Goal: Task Accomplishment & Management: Use online tool/utility

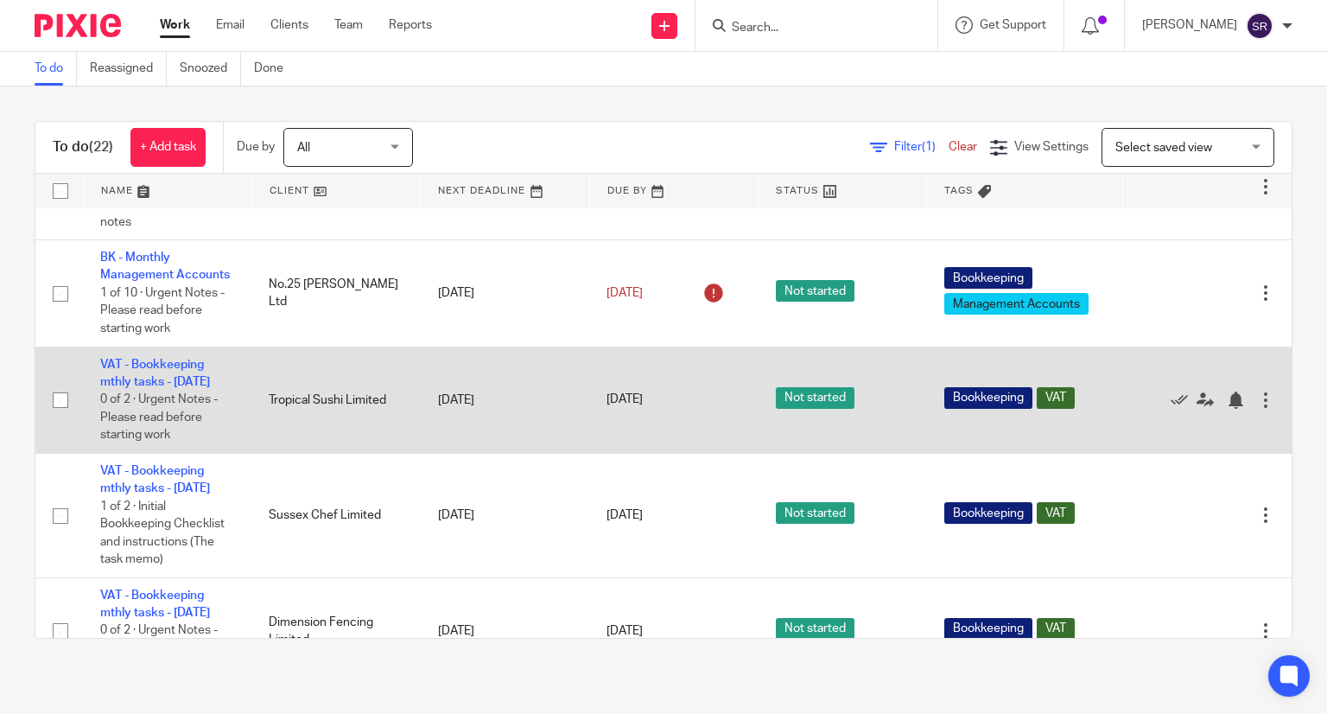
scroll to position [604, 0]
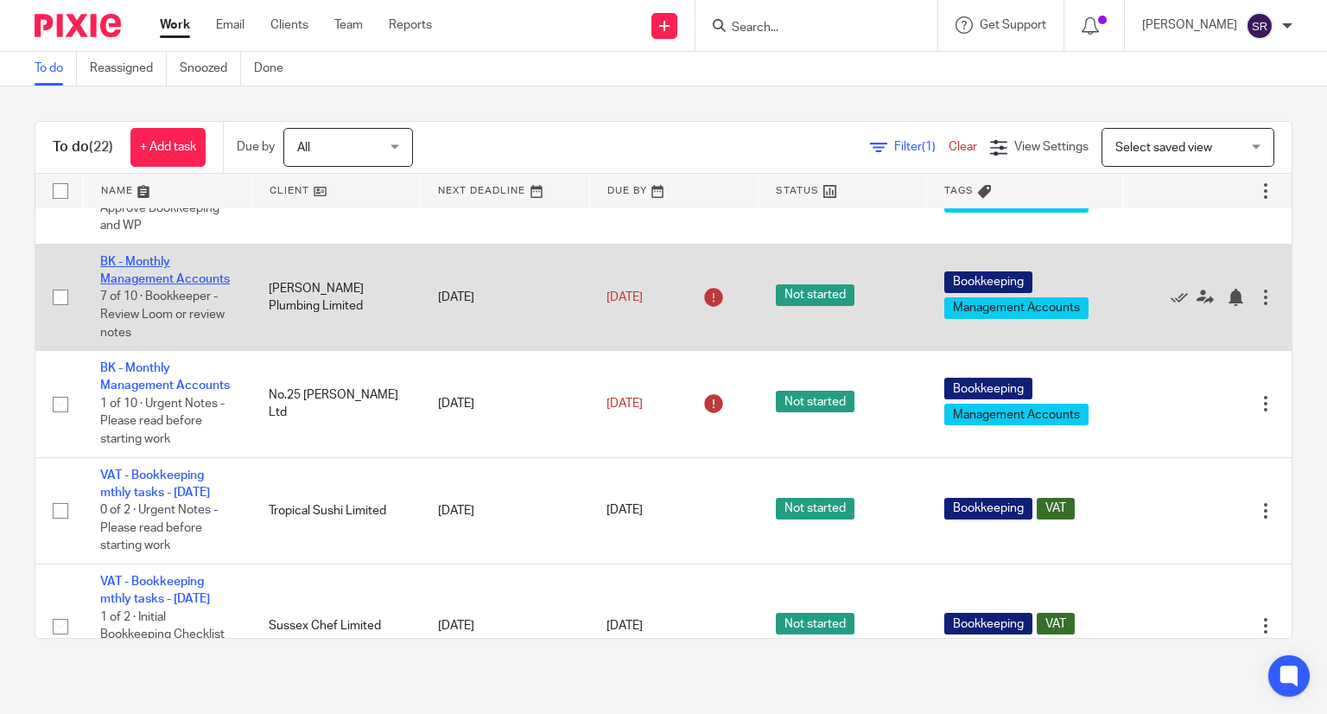
click at [142, 285] on link "BK - Monthly Management Accounts" at bounding box center [165, 270] width 130 height 29
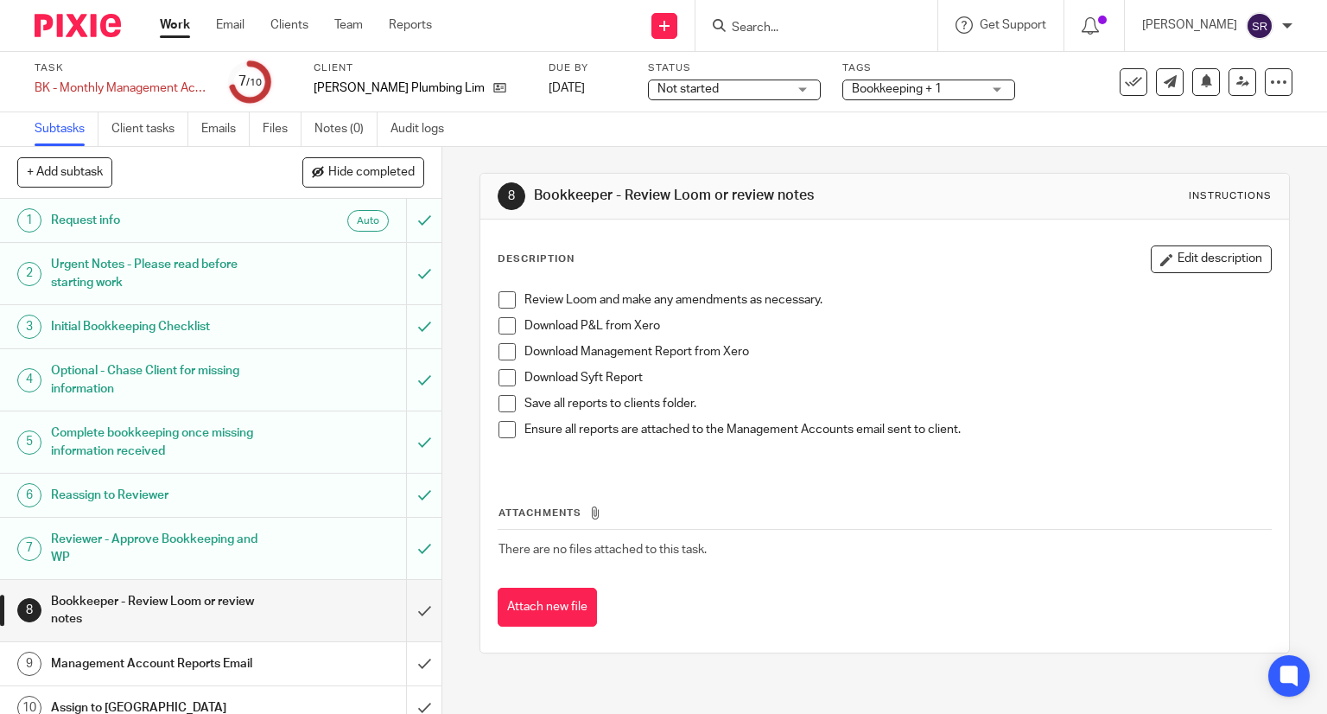
click at [504, 303] on span at bounding box center [507, 299] width 17 height 17
click at [499, 321] on span at bounding box center [507, 325] width 17 height 17
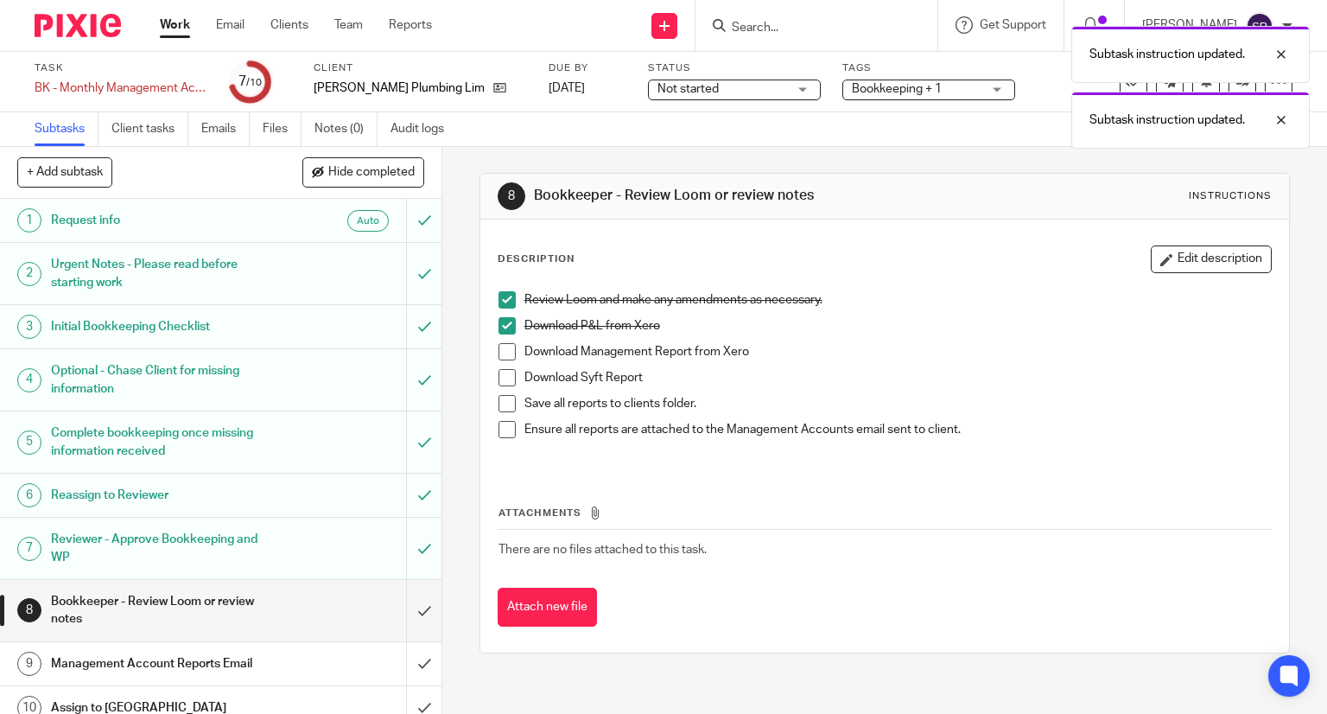
click at [501, 349] on span at bounding box center [507, 351] width 17 height 17
click at [503, 370] on span at bounding box center [507, 377] width 17 height 17
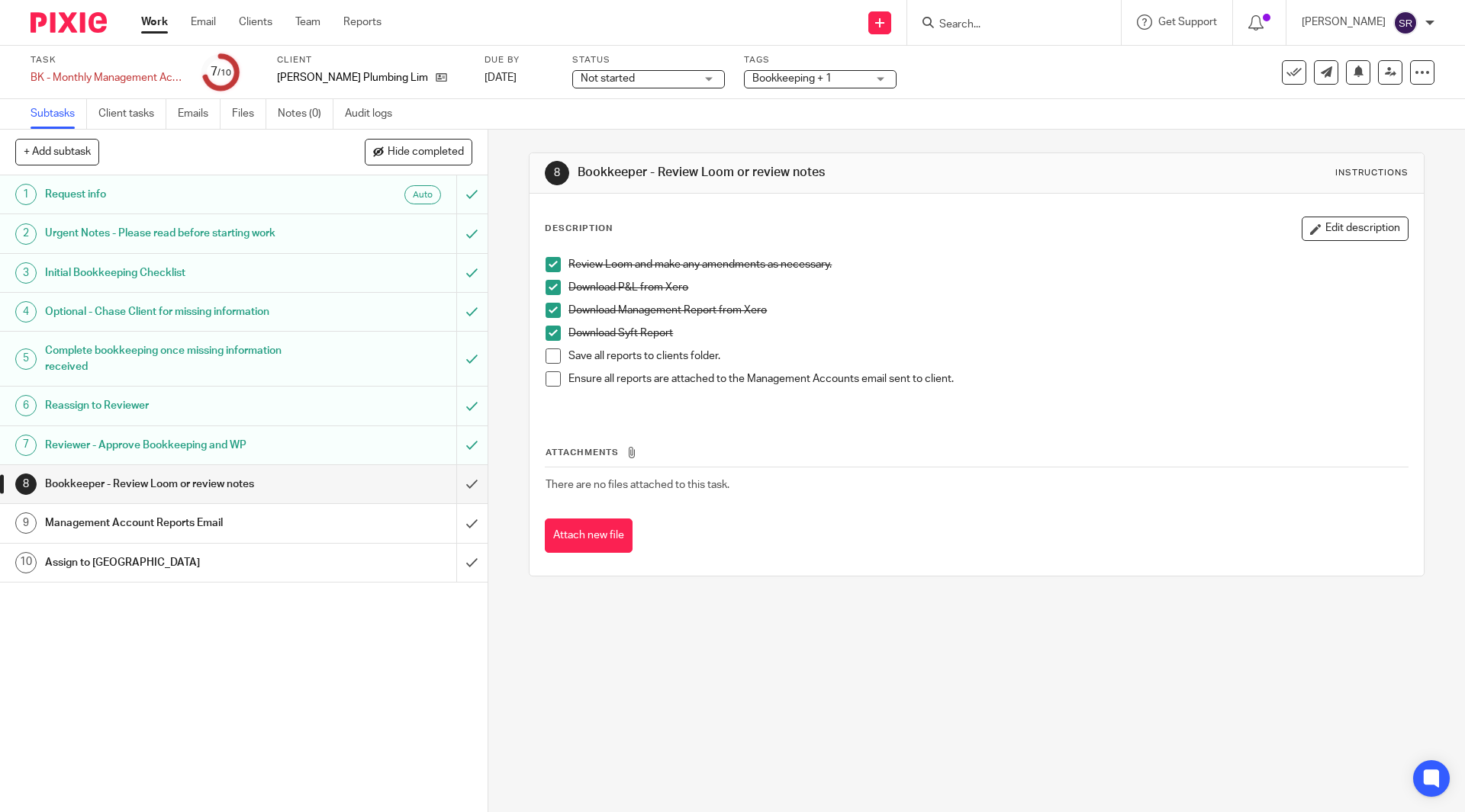
click at [549, 357] on span at bounding box center [553, 356] width 15 height 15
click at [549, 376] on span at bounding box center [553, 379] width 15 height 15
click at [456, 484] on input "submit" at bounding box center [244, 484] width 487 height 38
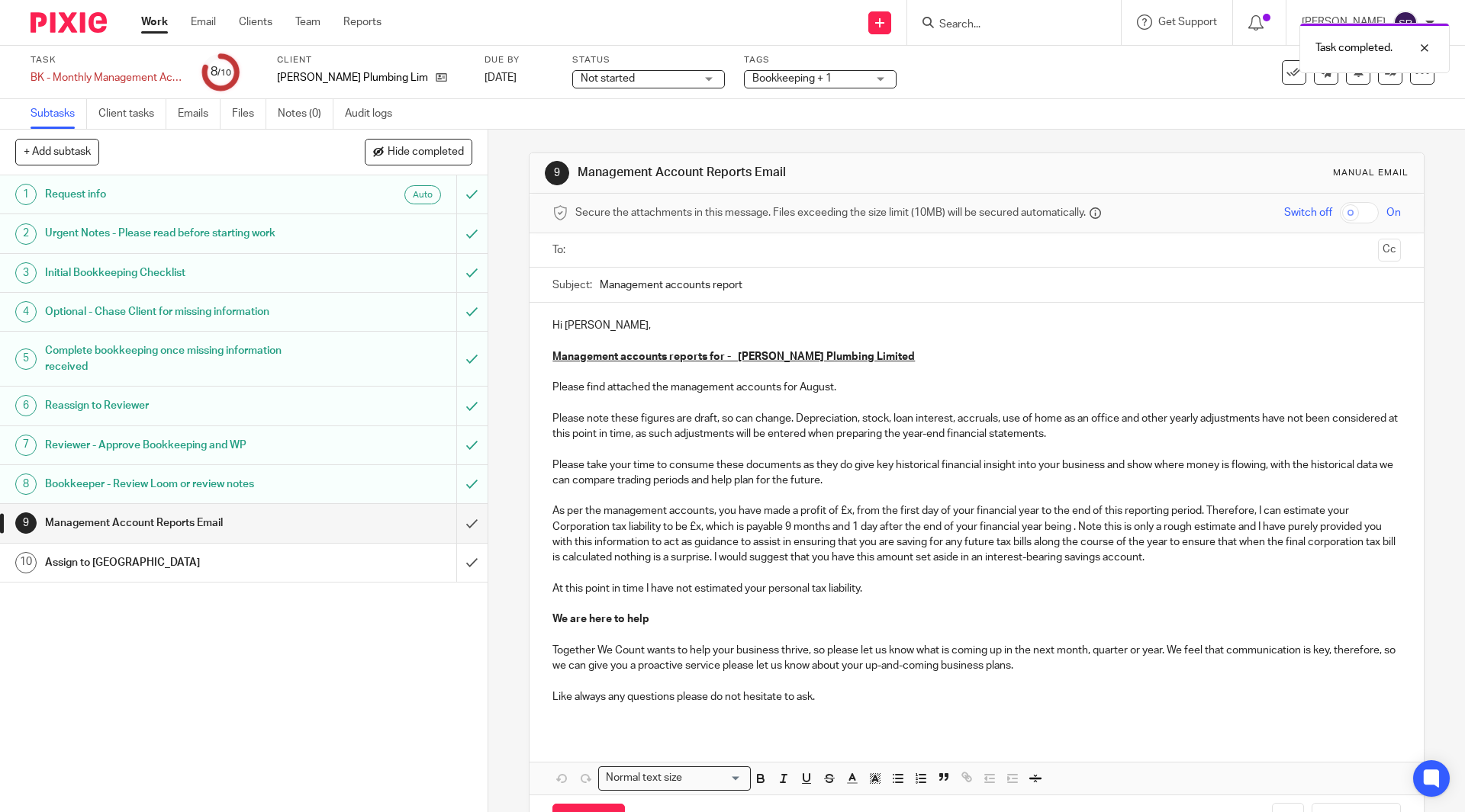
click at [834, 388] on p "Please find attached the management accounts for August." at bounding box center [977, 387] width 848 height 15
click at [852, 512] on p "Please note these figures are draft, so can change. Depreciation, stock, loan i…" at bounding box center [977, 519] width 848 height 216
click at [848, 512] on p "Please note these figures are draft, so can change. Depreciation, stock, loan i…" at bounding box center [977, 519] width 848 height 216
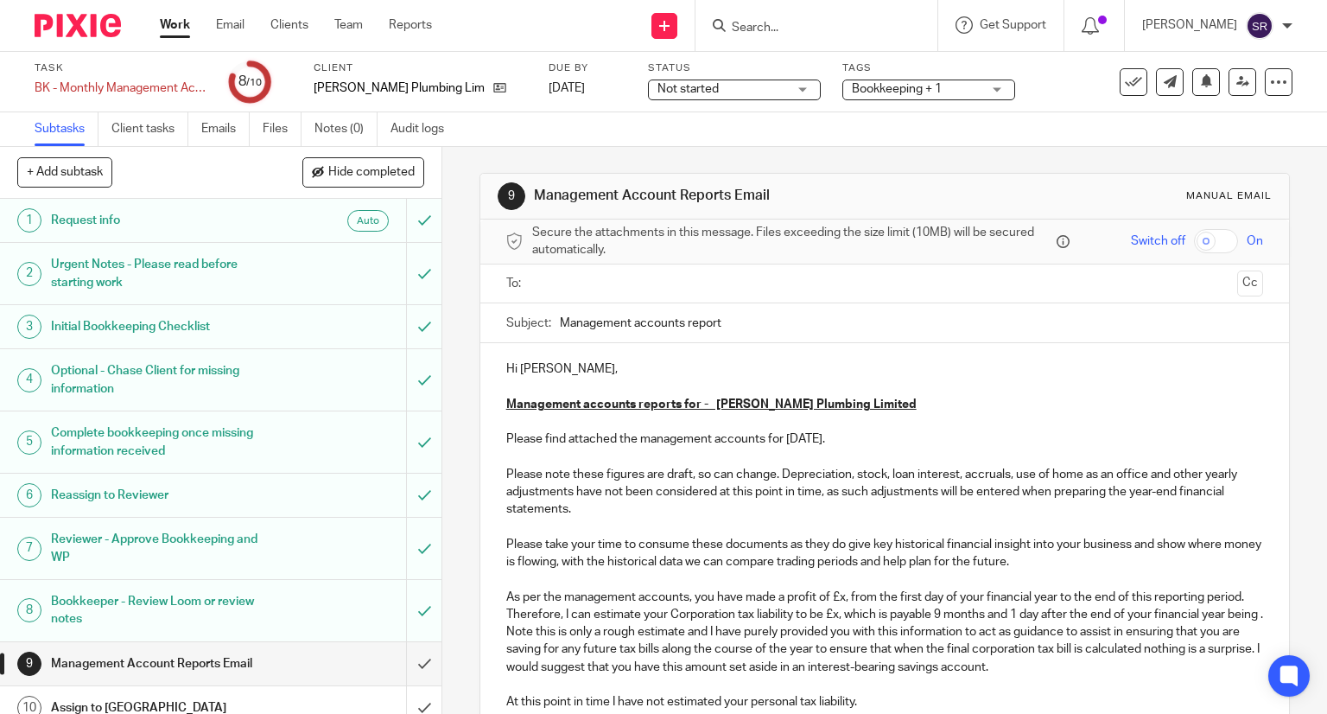
click at [841, 598] on p "Please note these figures are draft, so can change. Depreciation, stock, loan i…" at bounding box center [885, 606] width 758 height 280
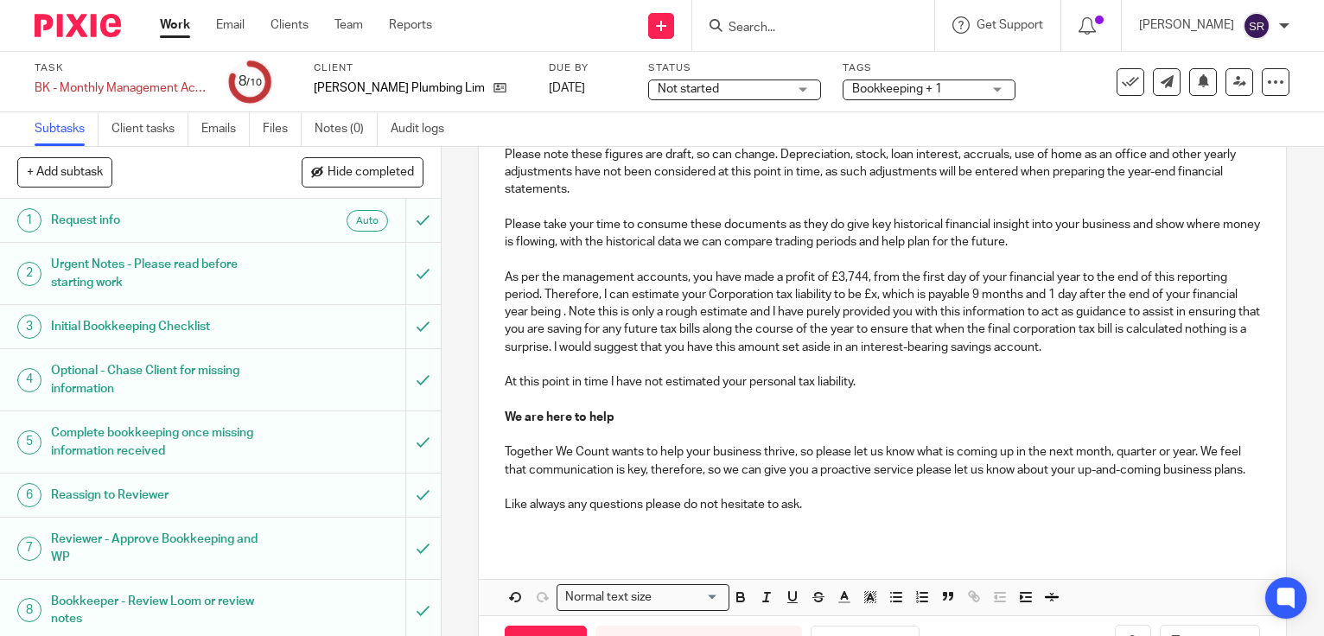
scroll to position [320, 0]
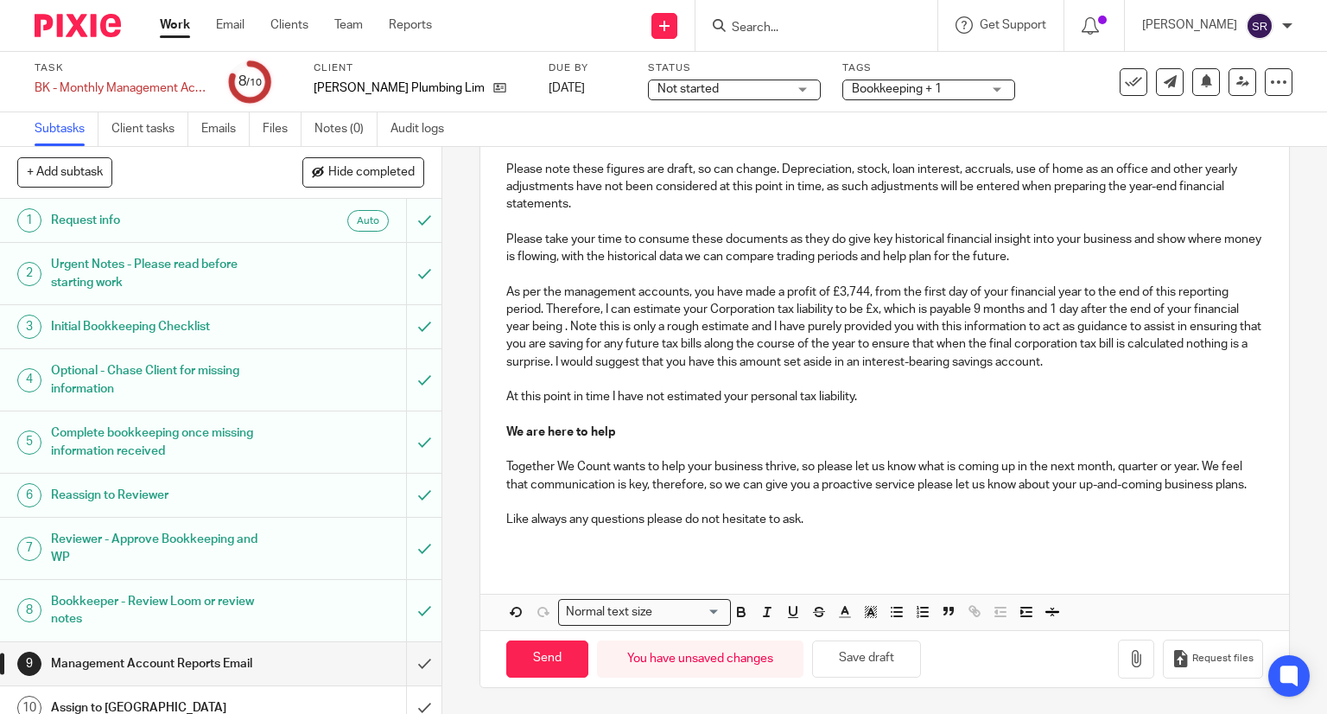
click at [875, 298] on p "Please note these figures are draft, so can change. Depreciation, stock, loan i…" at bounding box center [885, 301] width 758 height 280
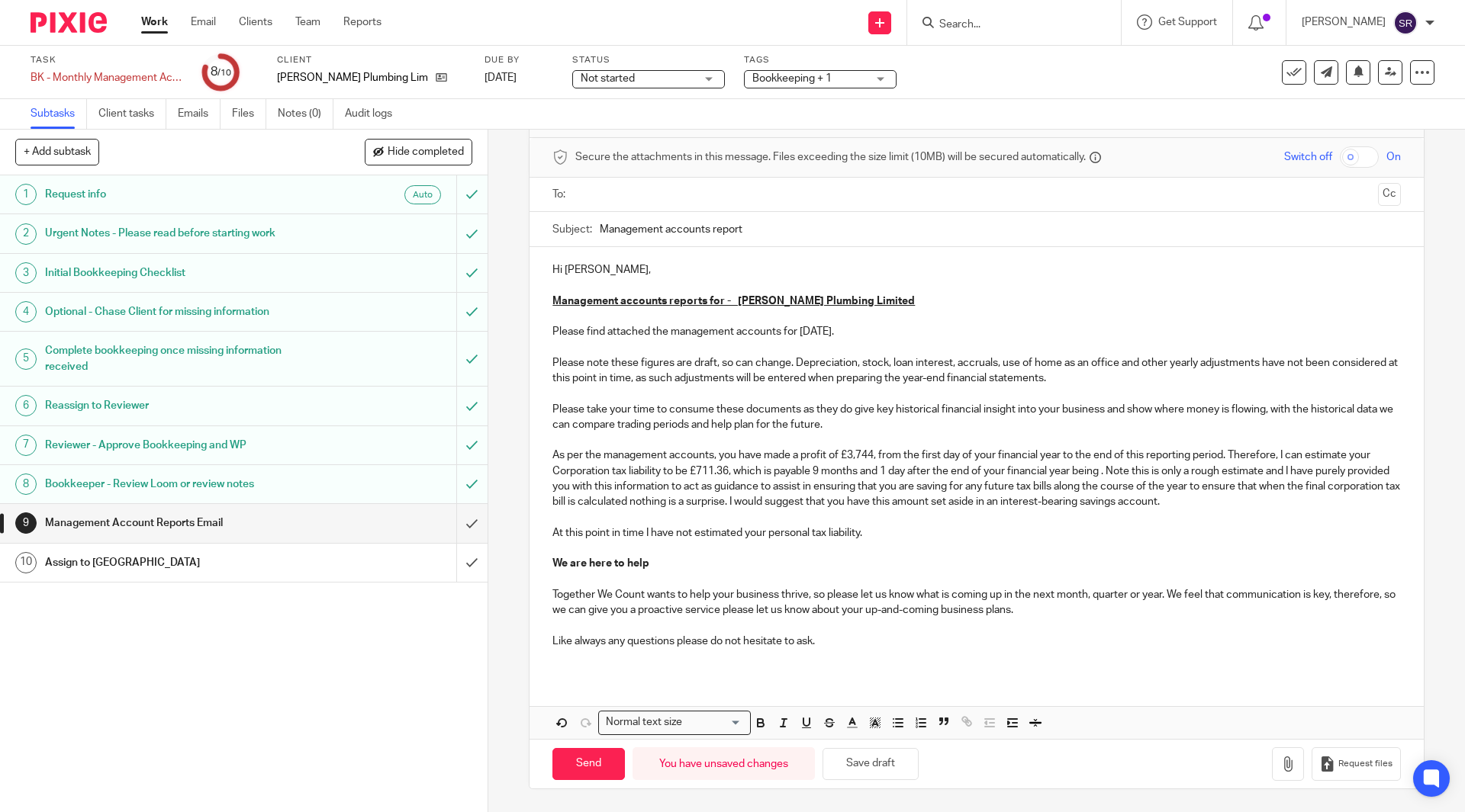
scroll to position [56, 0]
click at [1280, 763] on icon "button" at bounding box center [1288, 763] width 15 height 15
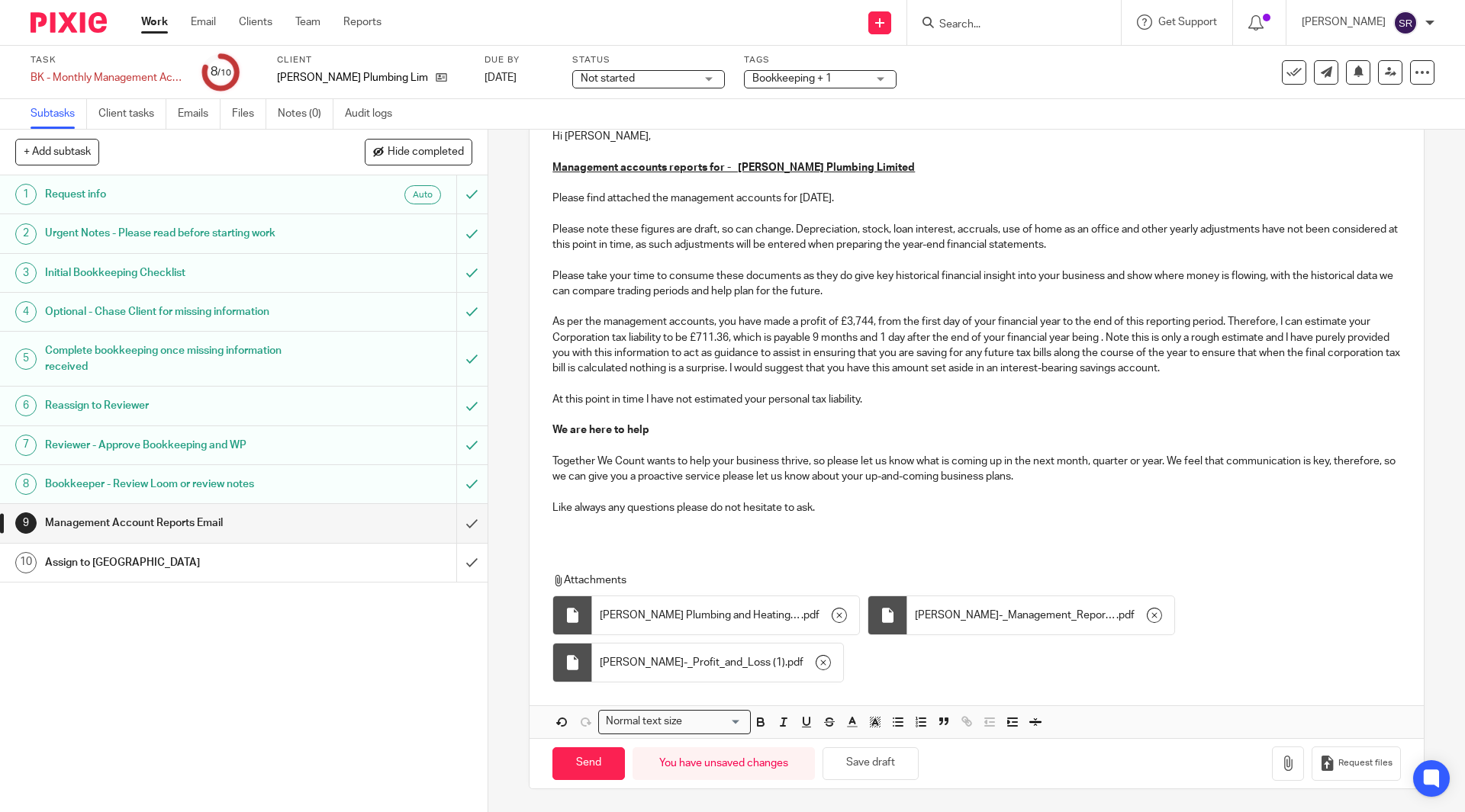
scroll to position [0, 0]
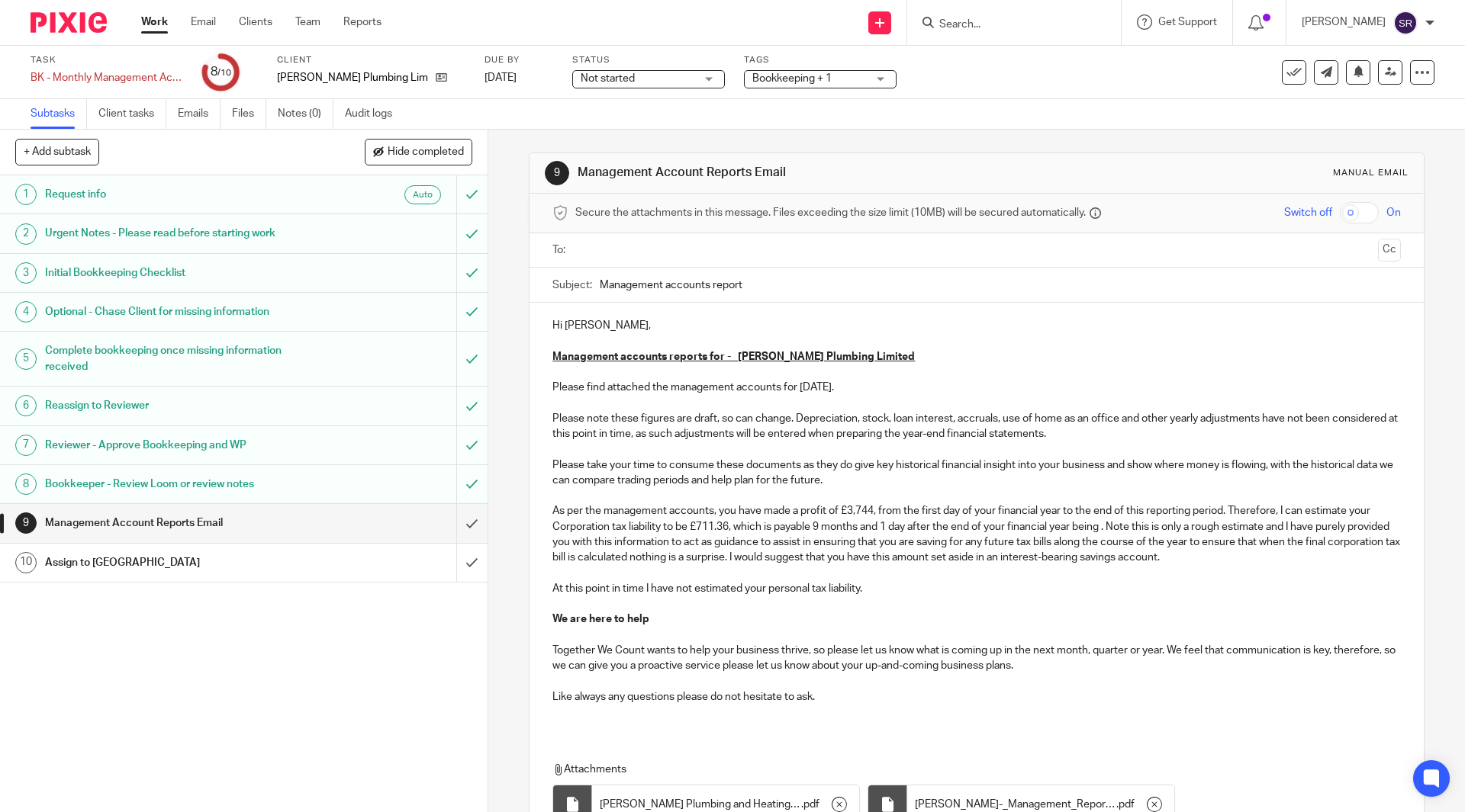
click at [665, 247] on input "text" at bounding box center [976, 251] width 790 height 18
click at [1378, 242] on button "Cc" at bounding box center [1390, 252] width 23 height 23
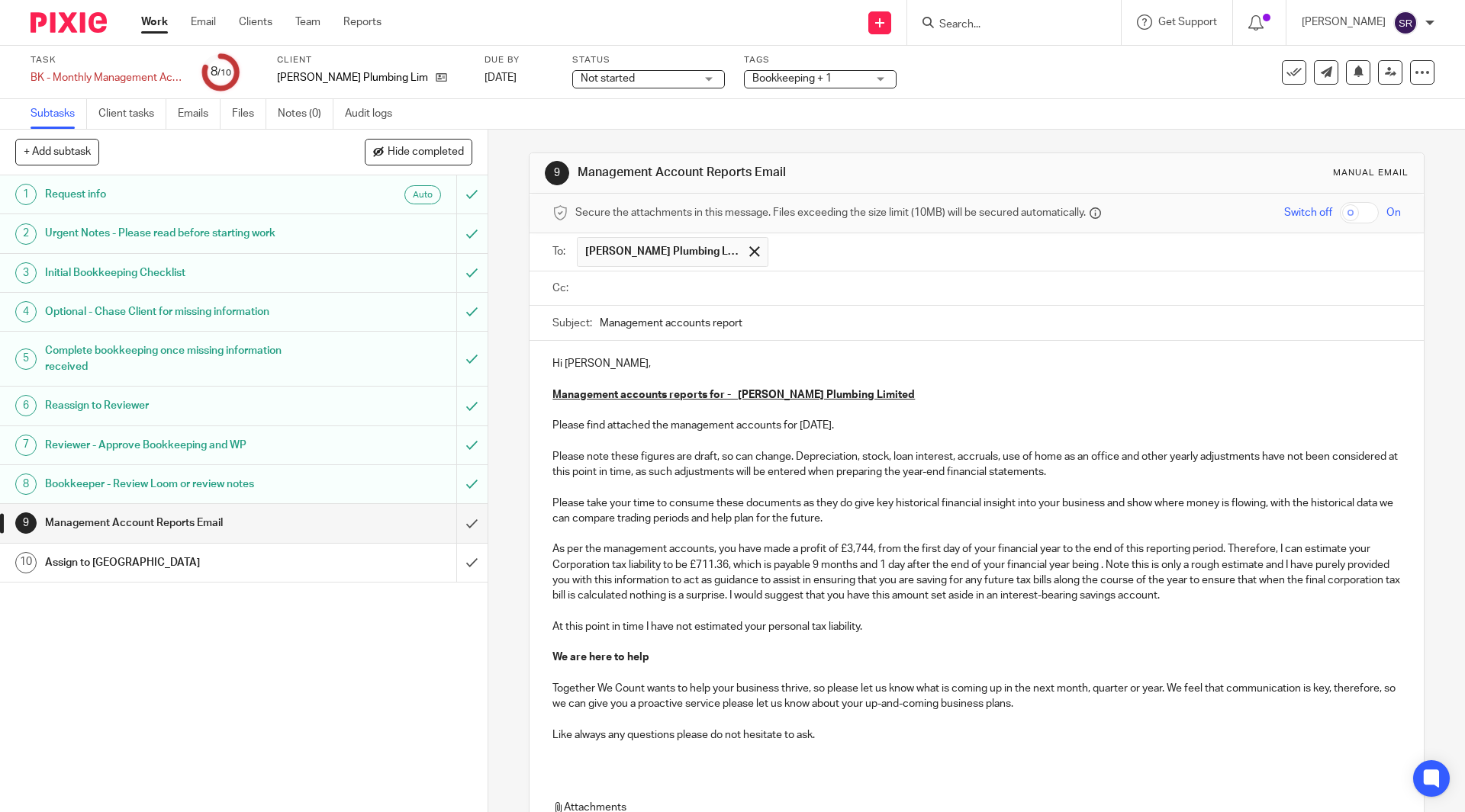
click at [760, 292] on input "text" at bounding box center [987, 289] width 813 height 18
type input "kim"
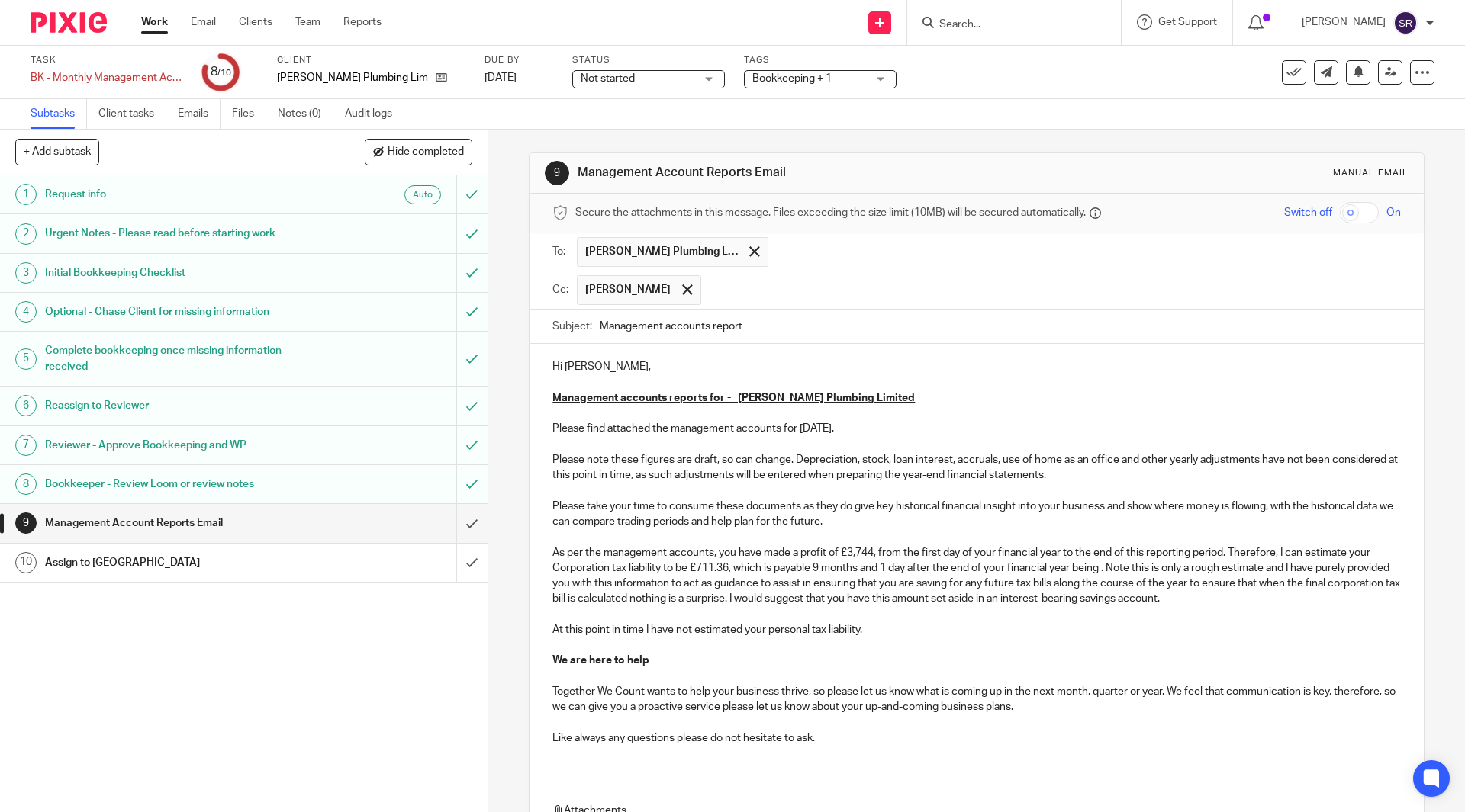
click at [761, 304] on input "text" at bounding box center [1052, 290] width 686 height 30
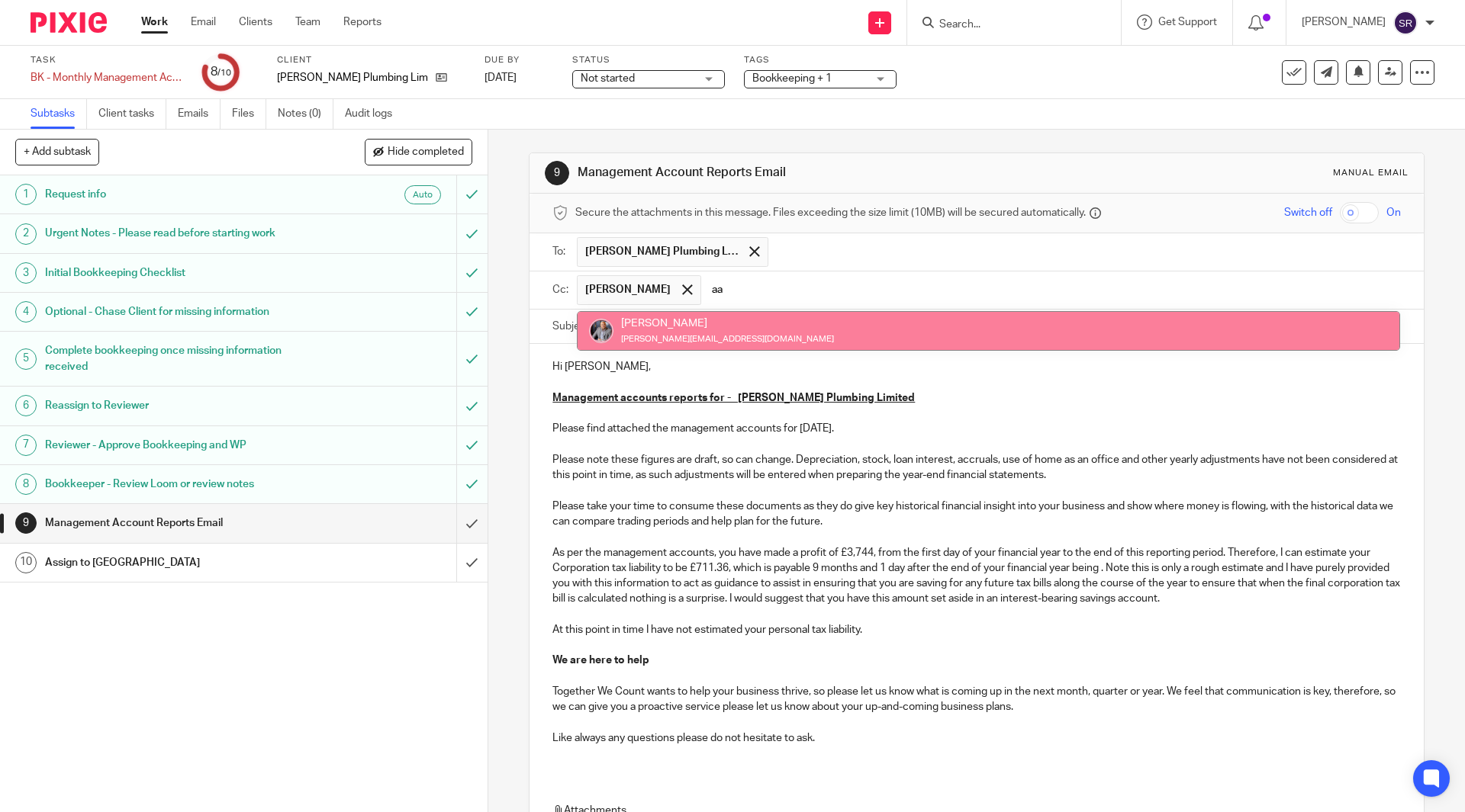
type input "aa"
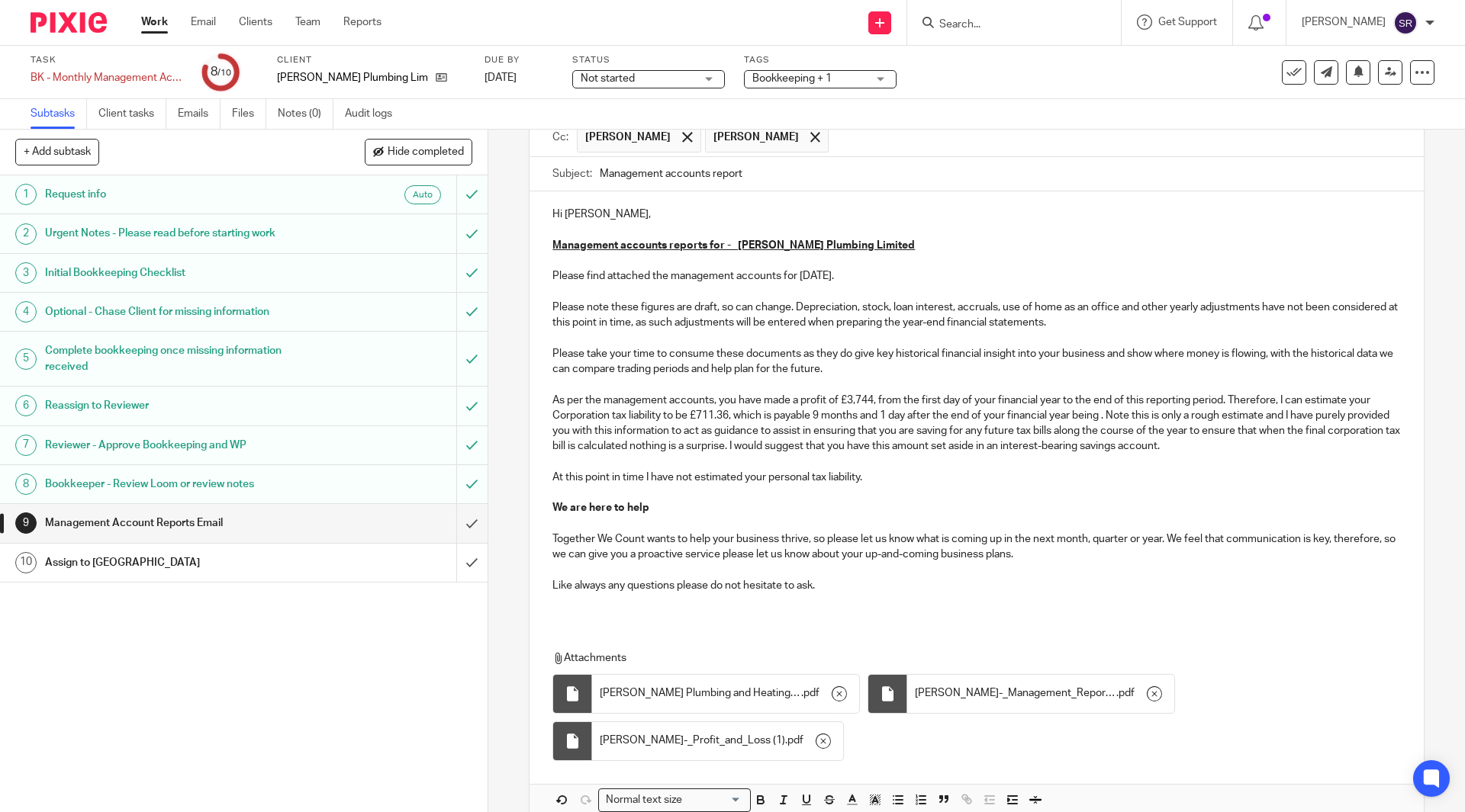
scroll to position [229, 0]
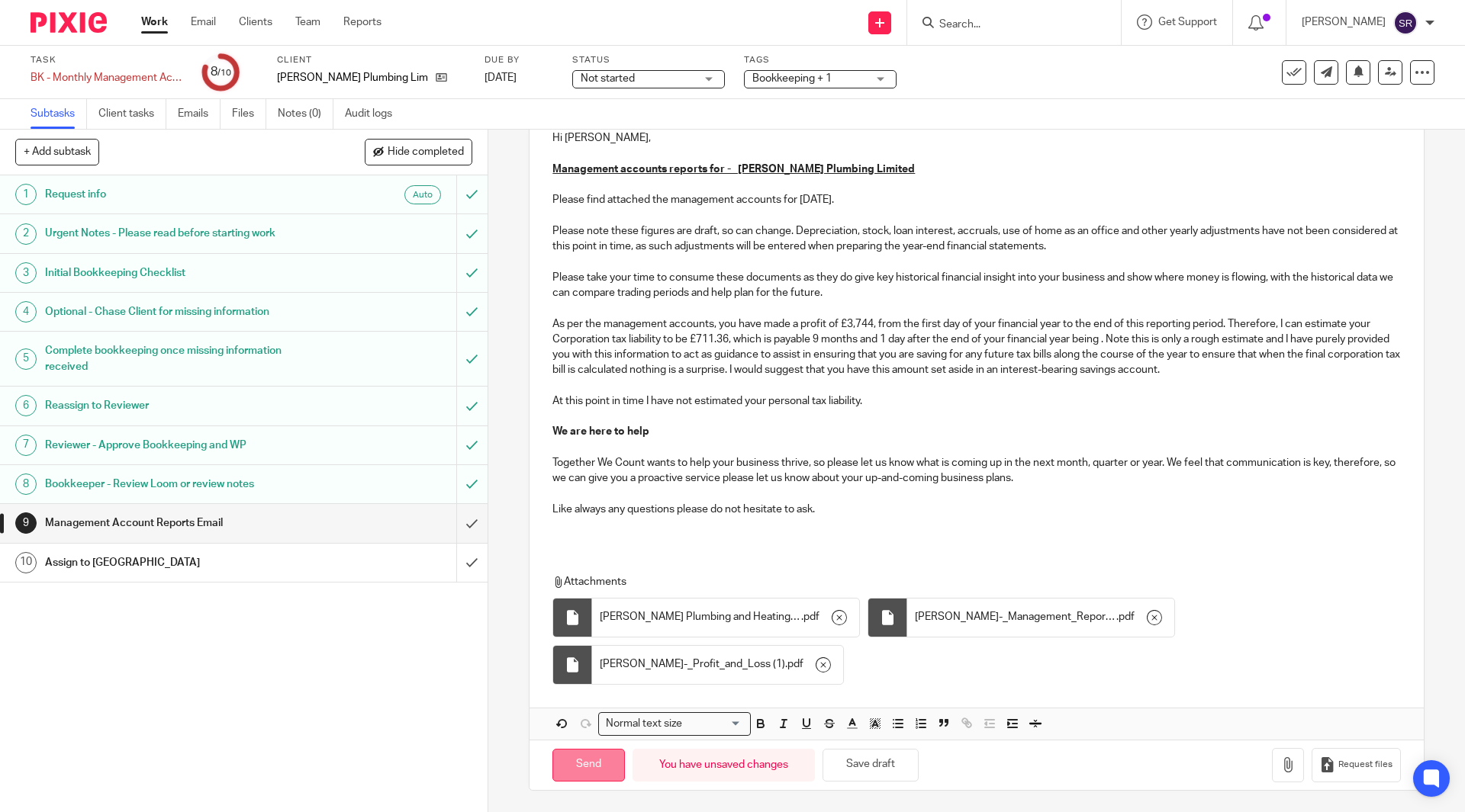
click at [603, 760] on input "Send" at bounding box center [589, 765] width 72 height 33
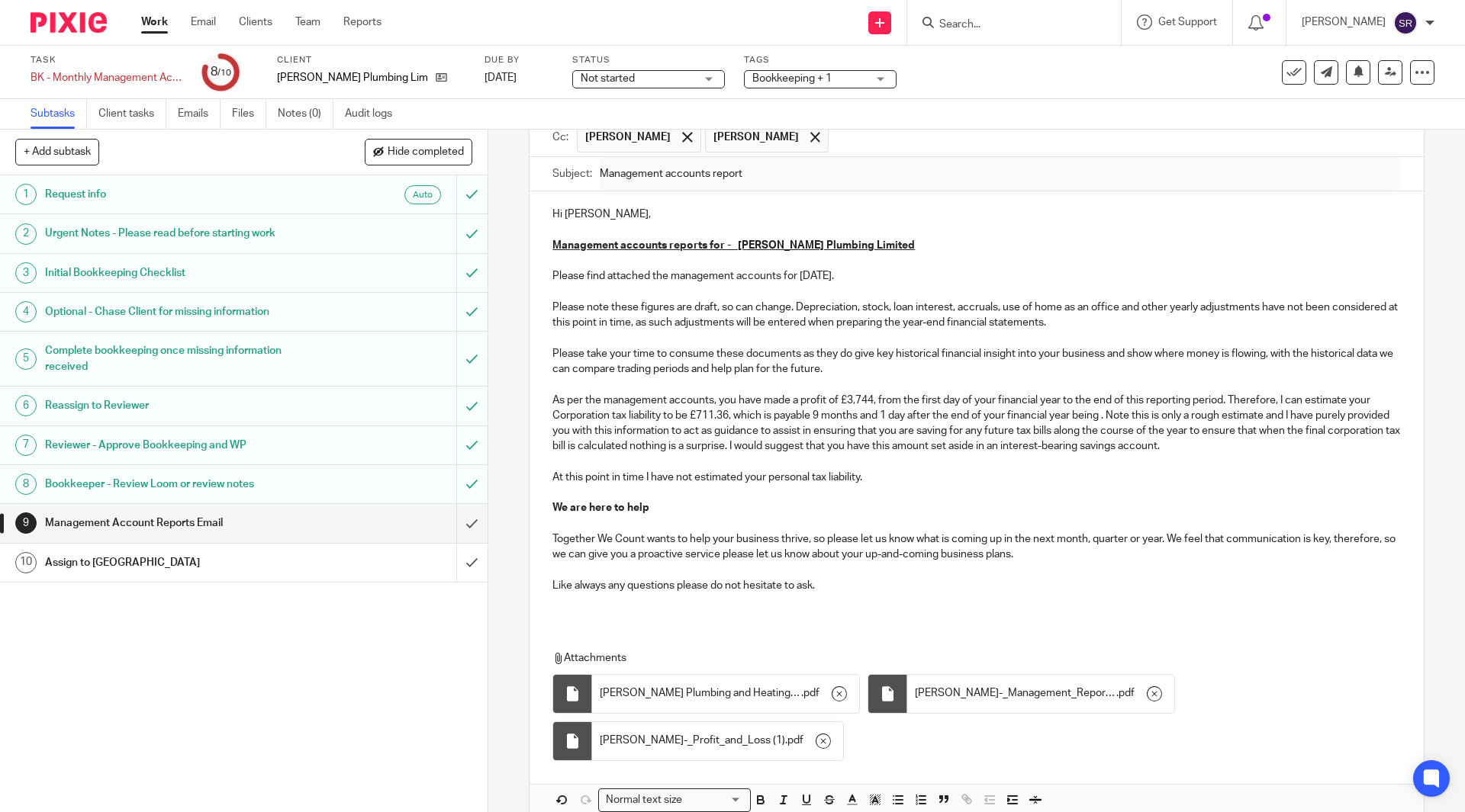
scroll to position [76, 0]
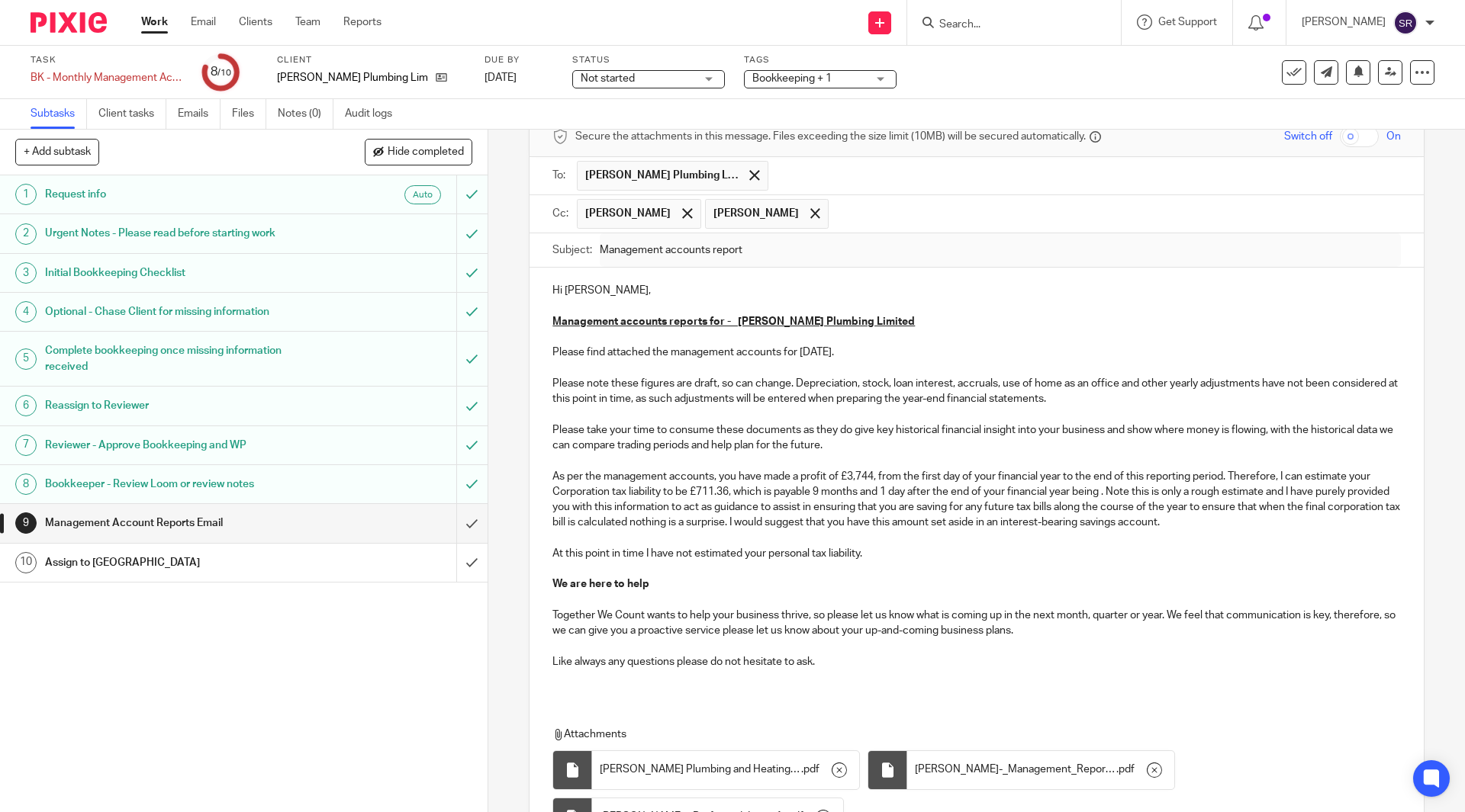
type input "Sent"
click at [327, 568] on div "Assign to PA" at bounding box center [243, 563] width 396 height 23
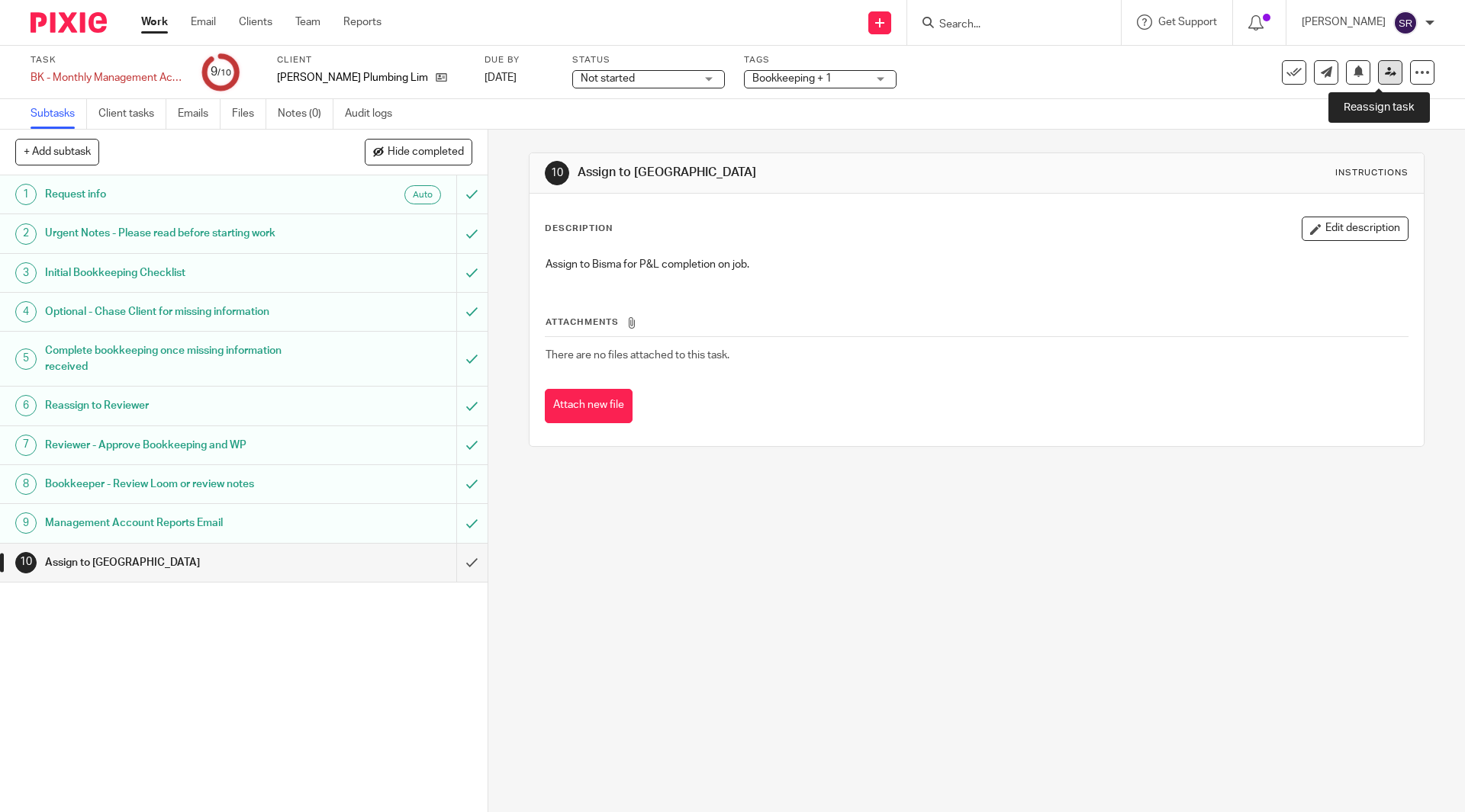
click at [1385, 73] on icon at bounding box center [1390, 71] width 11 height 11
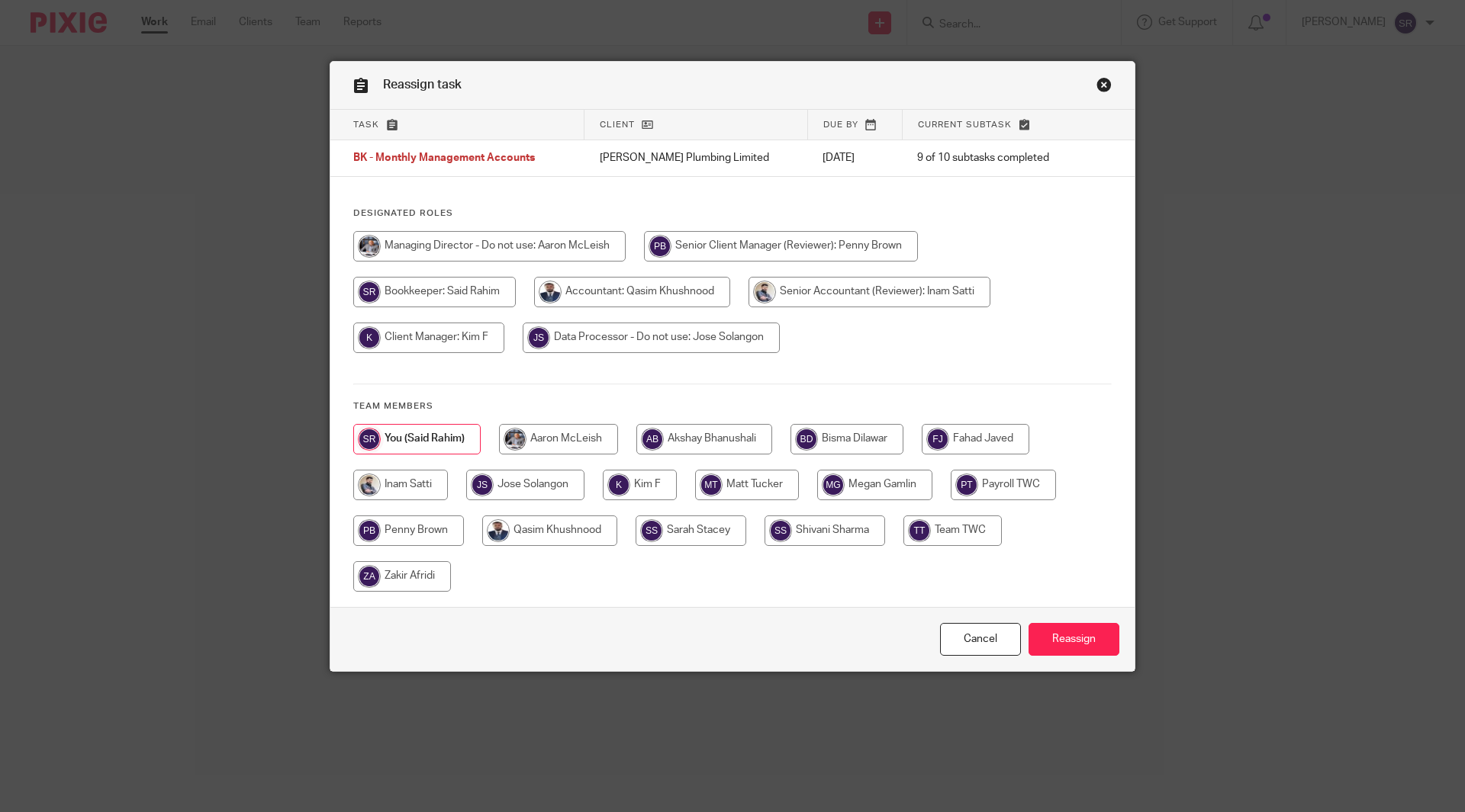
click at [868, 444] on input "radio" at bounding box center [847, 439] width 113 height 31
radio input "true"
click at [1050, 638] on input "Reassign" at bounding box center [1074, 639] width 91 height 33
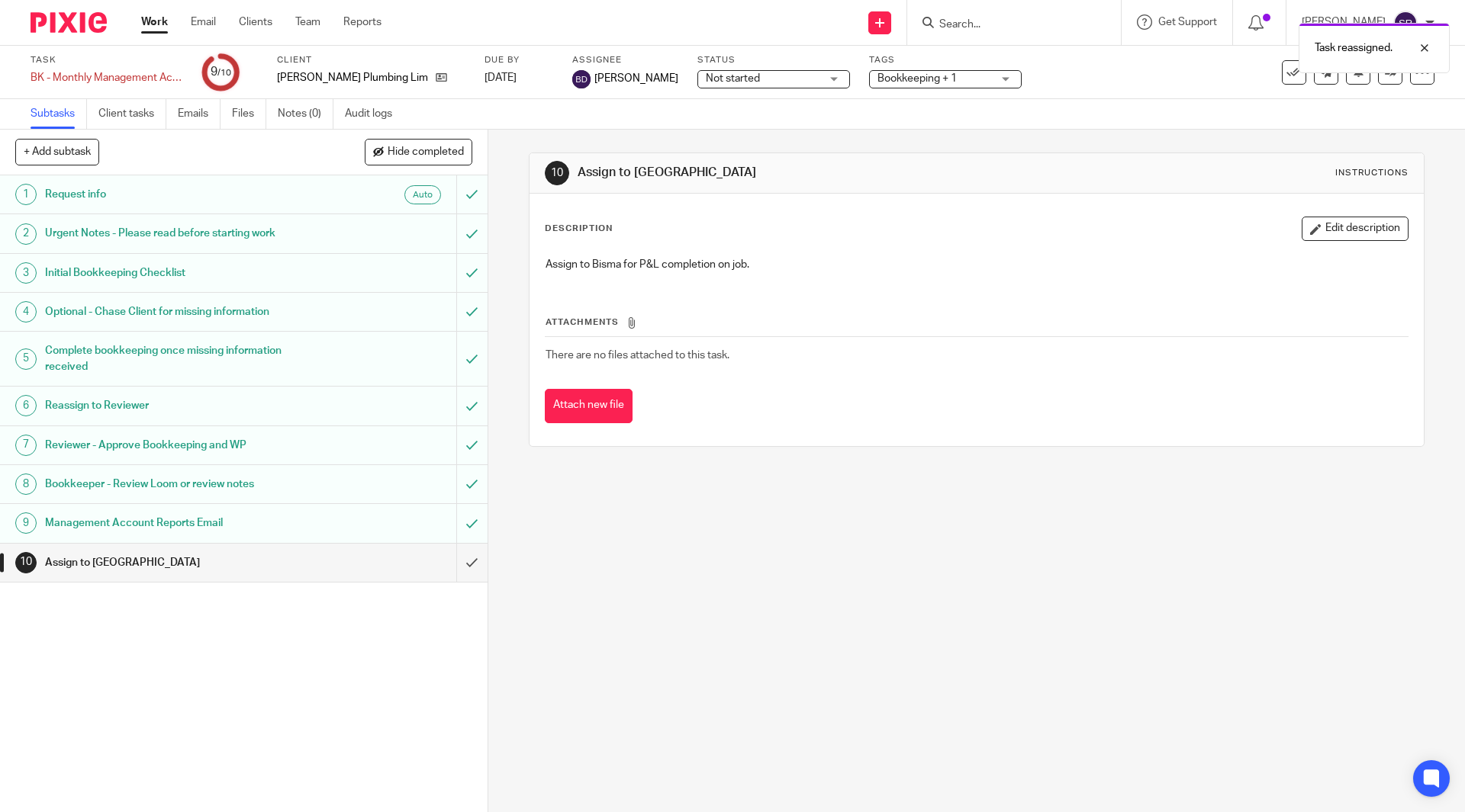
click at [155, 19] on link "Work" at bounding box center [155, 21] width 26 height 15
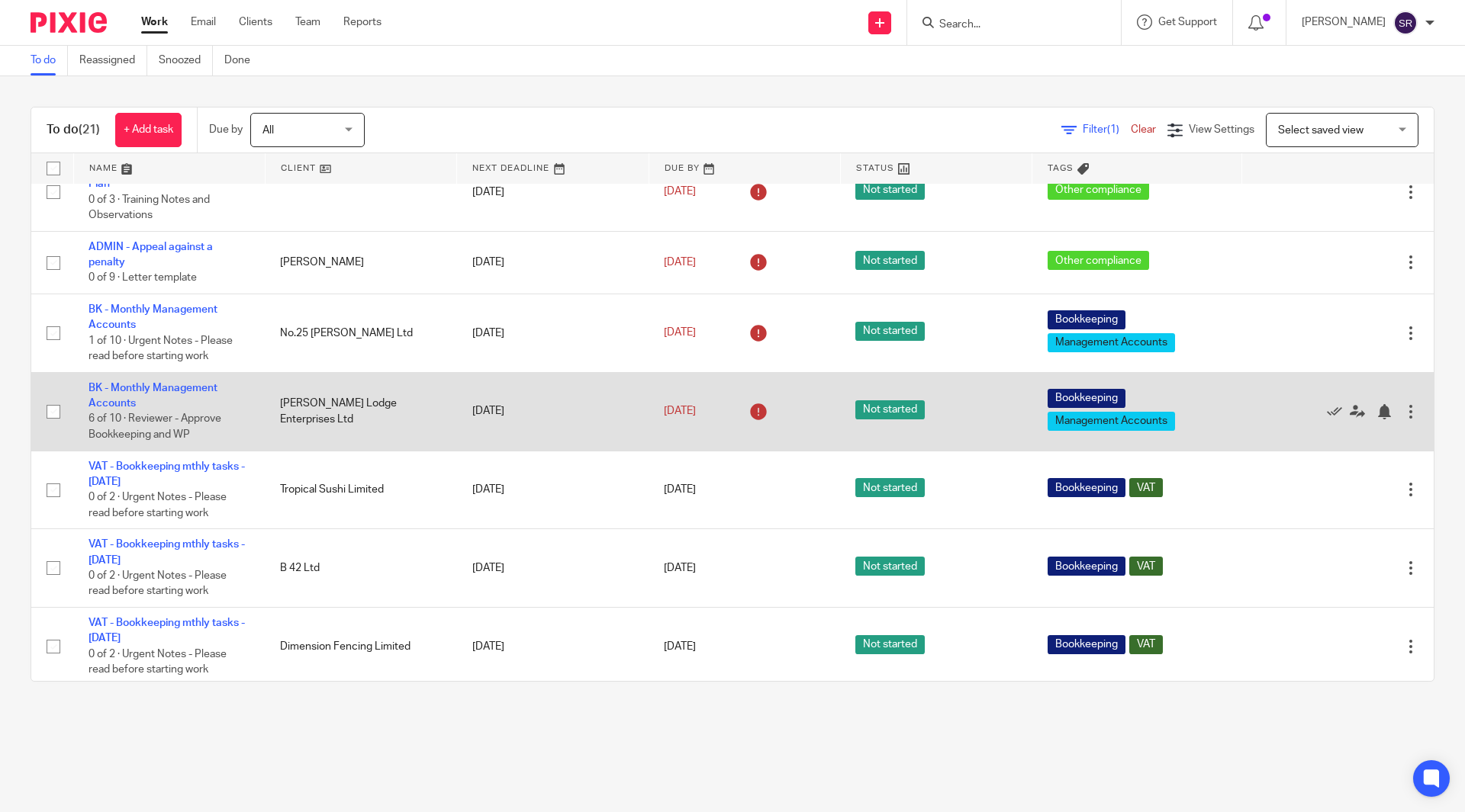
scroll to position [381, 0]
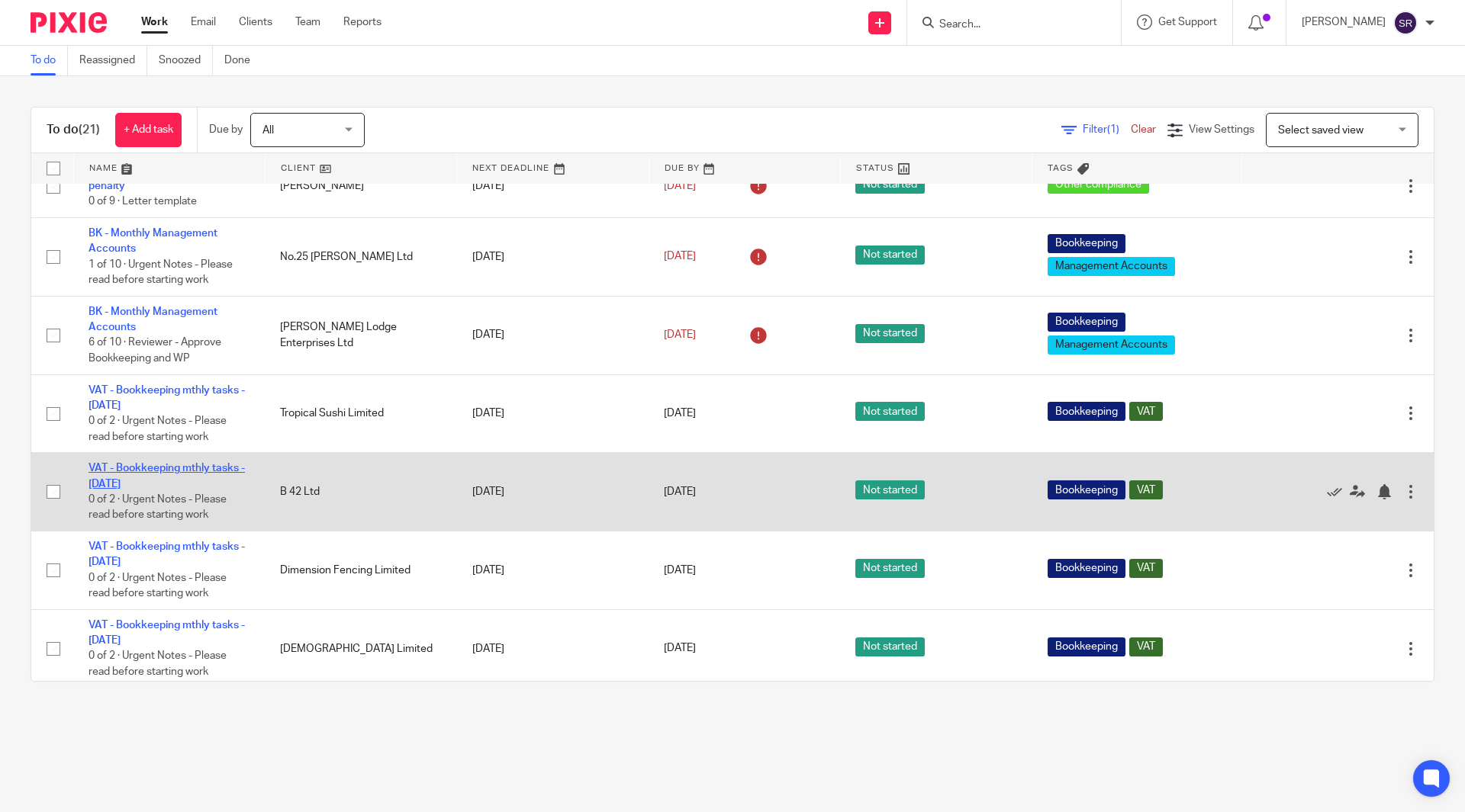
click at [158, 472] on link "VAT - Bookkeeping mthly tasks - [DATE]" at bounding box center [166, 476] width 156 height 26
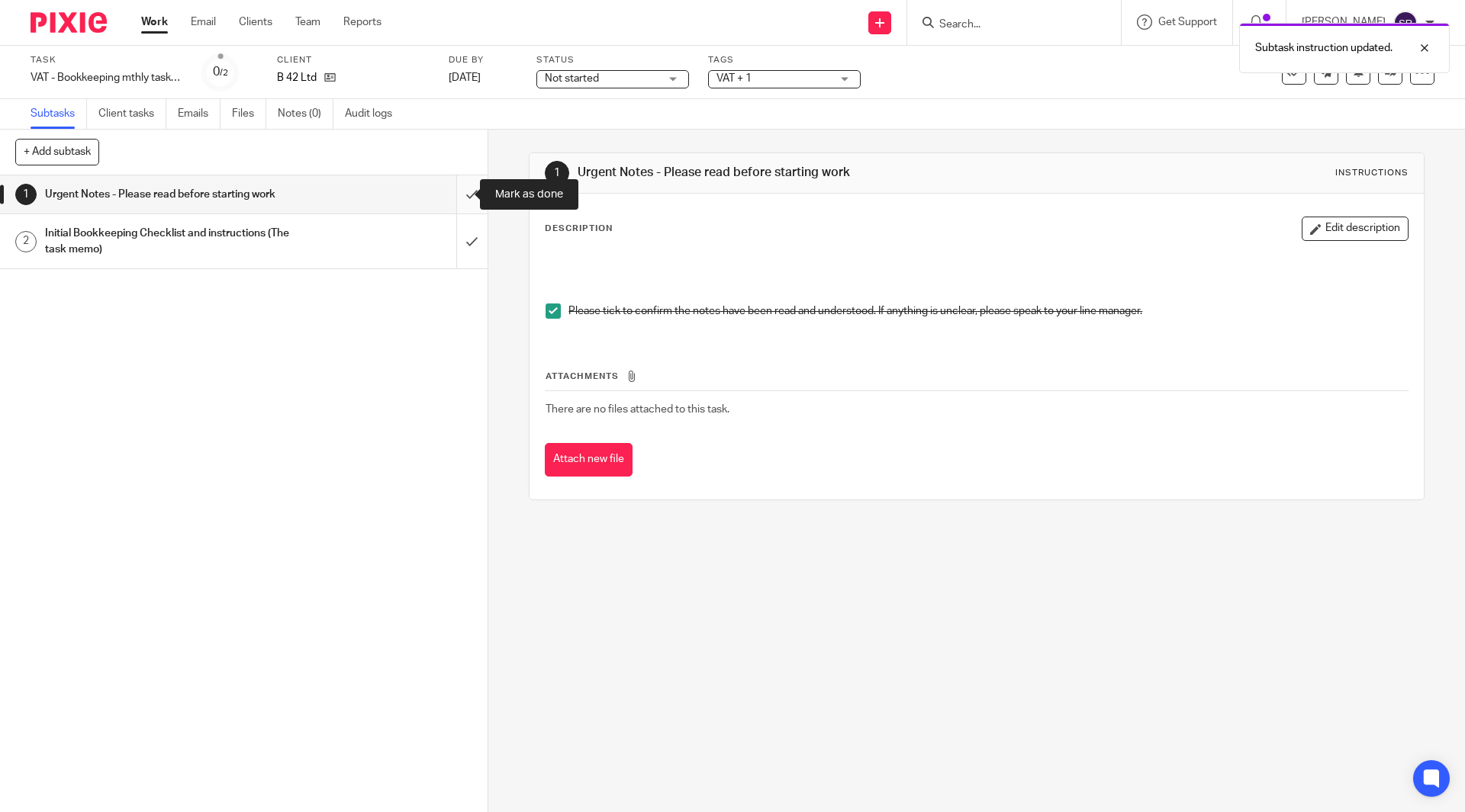
click at [456, 195] on input "submit" at bounding box center [244, 194] width 487 height 38
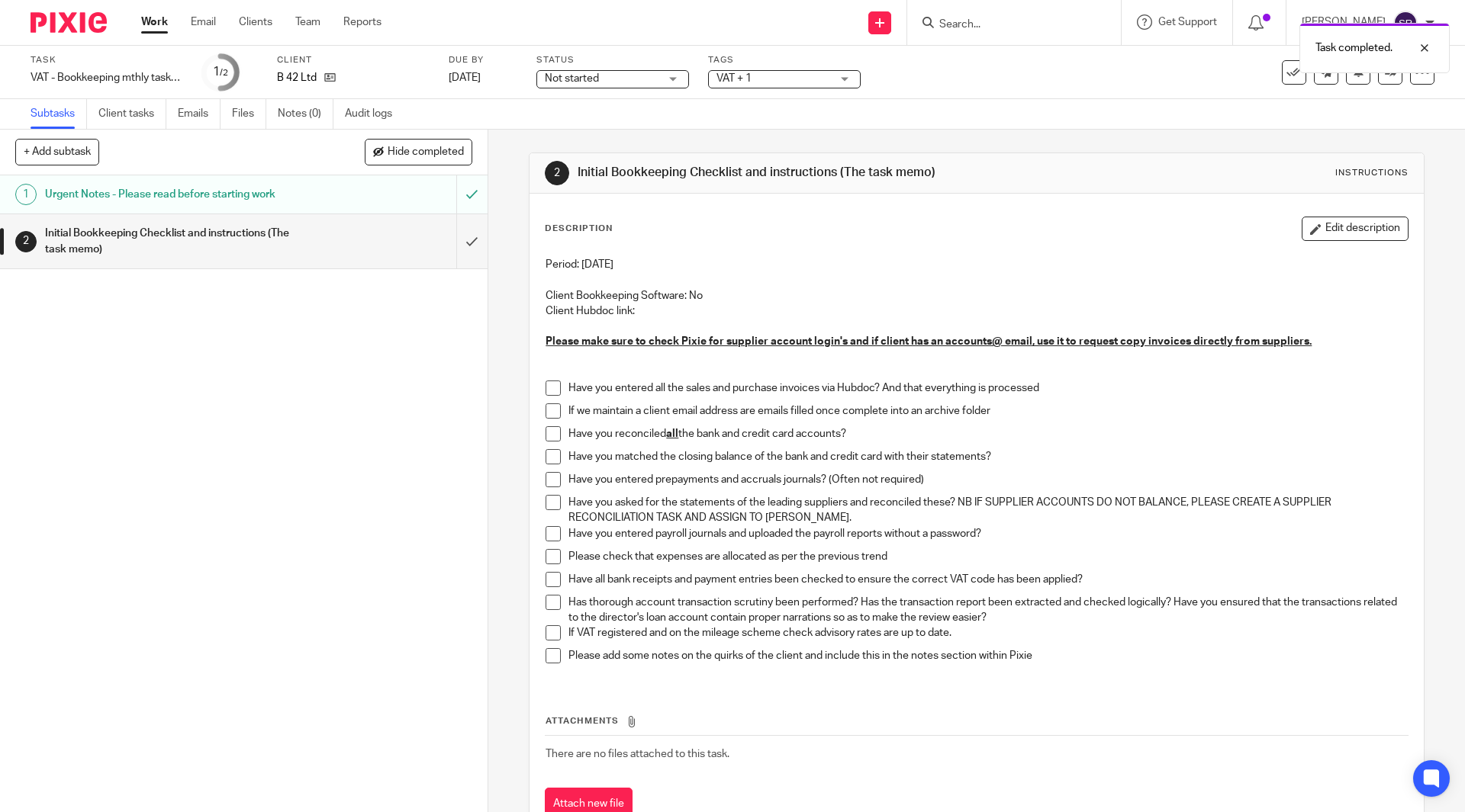
click at [546, 395] on span at bounding box center [553, 387] width 15 height 15
click at [546, 411] on span at bounding box center [553, 410] width 15 height 15
click at [547, 435] on span at bounding box center [553, 433] width 15 height 15
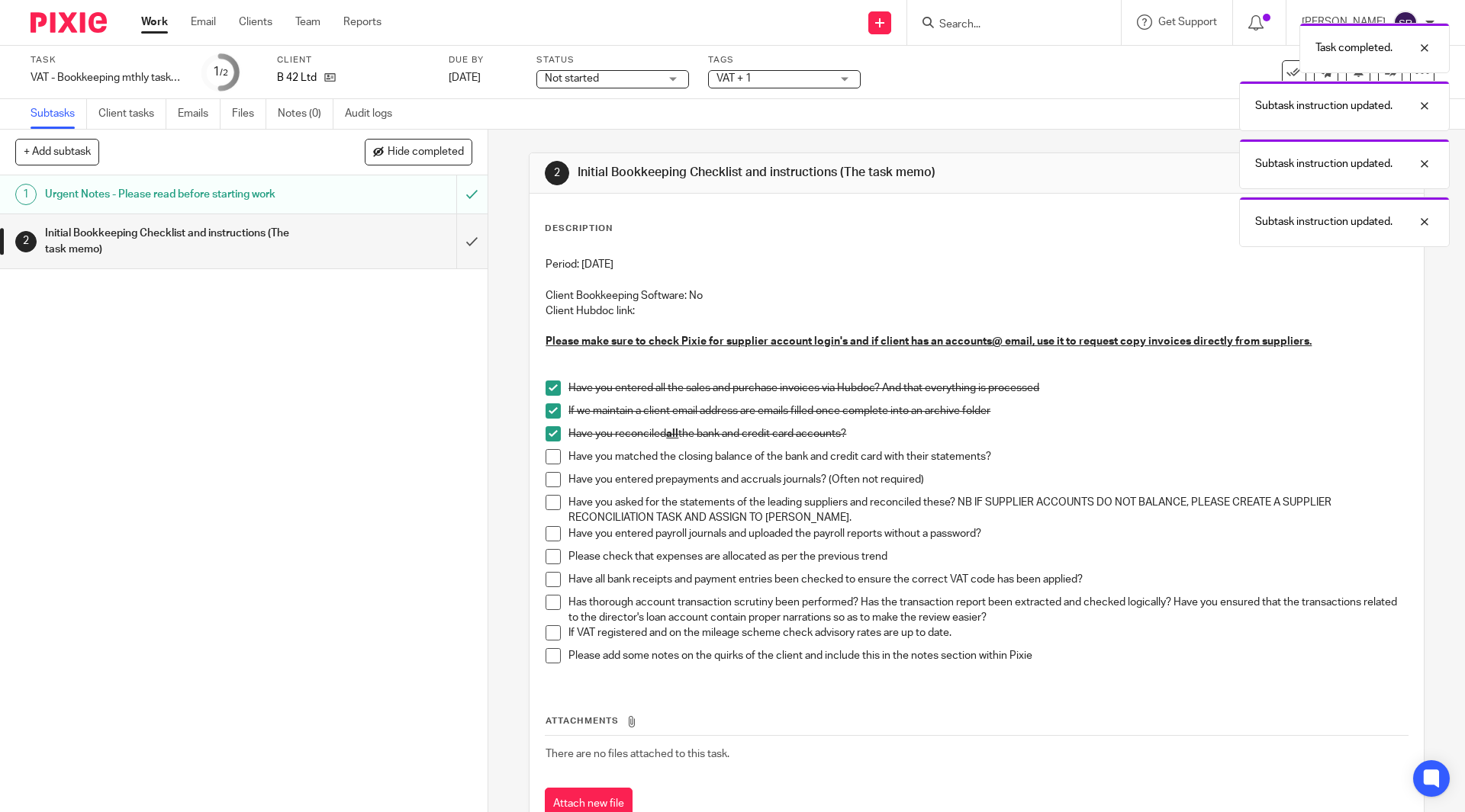
click at [547, 461] on span at bounding box center [553, 456] width 15 height 15
drag, startPoint x: 547, startPoint y: 484, endPoint x: 533, endPoint y: 488, distance: 14.6
click at [547, 485] on span at bounding box center [553, 479] width 15 height 15
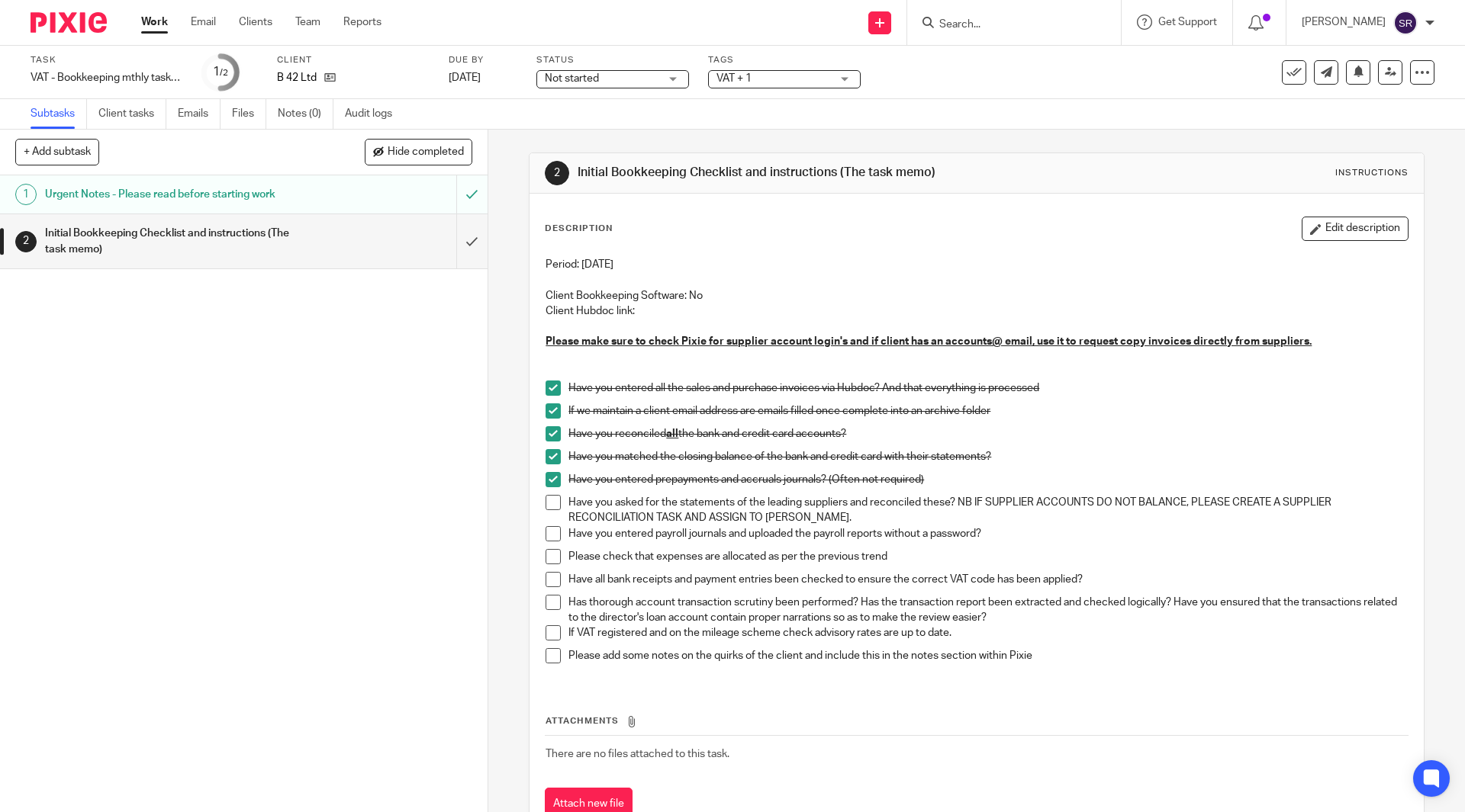
click at [549, 510] on span at bounding box center [553, 502] width 15 height 15
click at [554, 539] on span at bounding box center [553, 533] width 15 height 15
drag, startPoint x: 548, startPoint y: 559, endPoint x: 548, endPoint y: 574, distance: 15.0
click at [548, 560] on span at bounding box center [553, 556] width 15 height 15
click at [550, 577] on span at bounding box center [553, 579] width 15 height 15
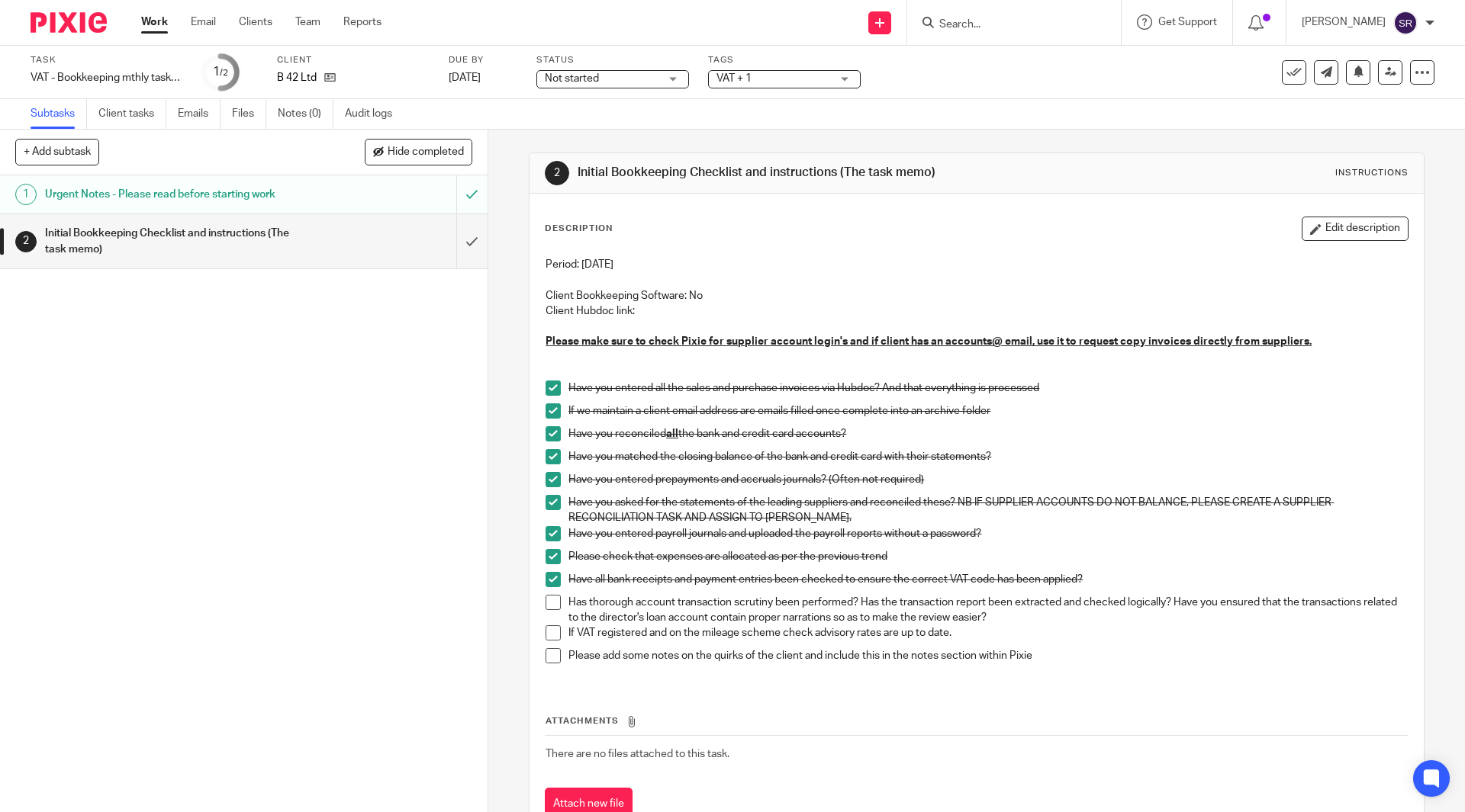
click at [551, 600] on span at bounding box center [553, 602] width 15 height 15
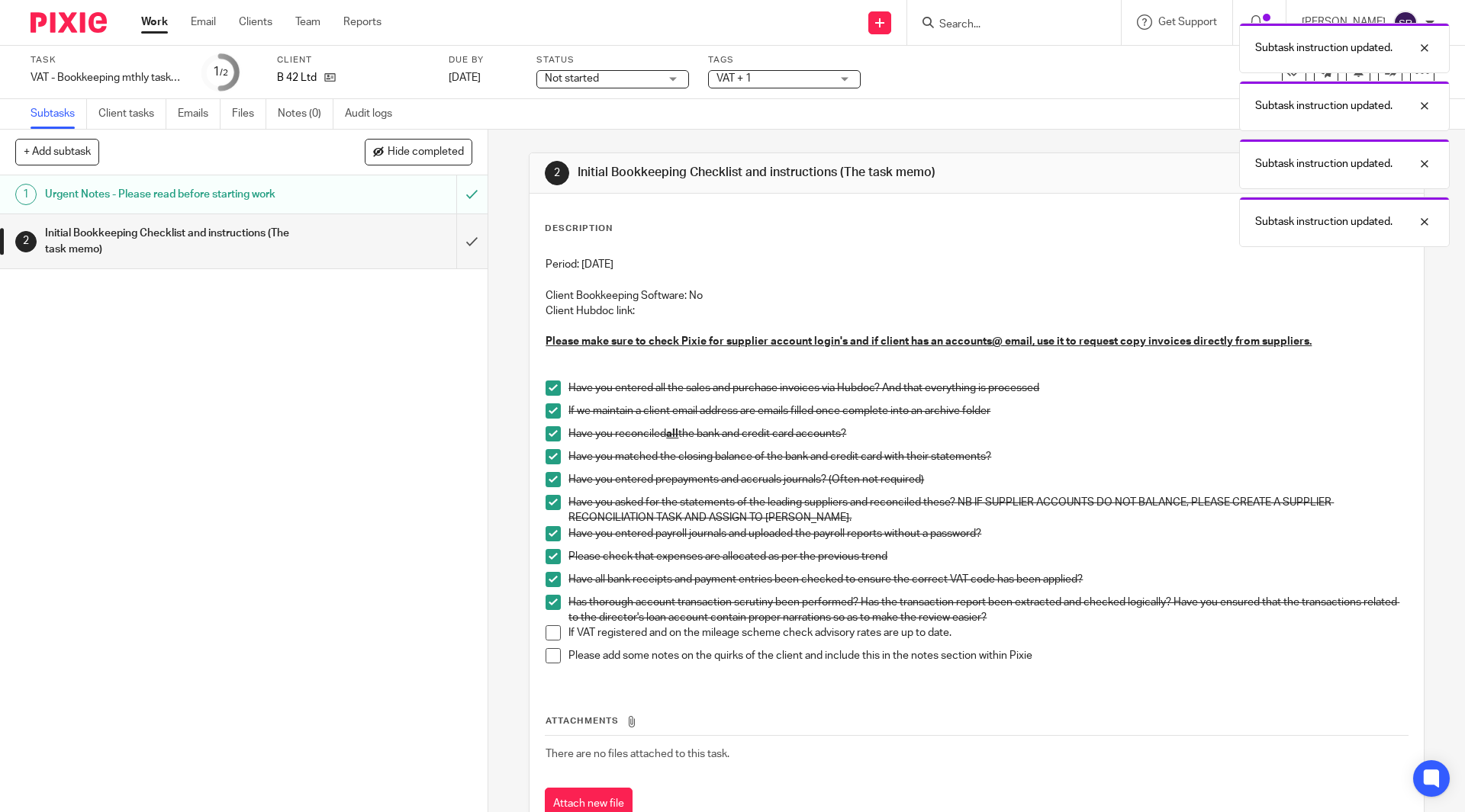
drag, startPoint x: 550, startPoint y: 631, endPoint x: 545, endPoint y: 646, distance: 15.8
click at [549, 632] on span at bounding box center [553, 633] width 15 height 15
click at [550, 650] on span at bounding box center [553, 656] width 15 height 15
click at [464, 238] on input "submit" at bounding box center [244, 241] width 487 height 54
